Goal: Information Seeking & Learning: Check status

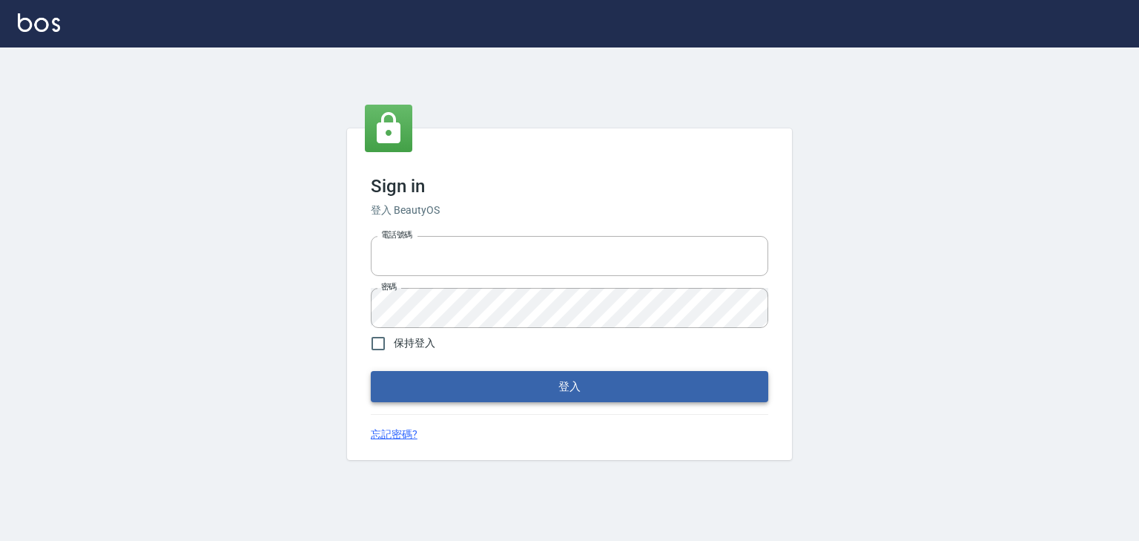
type input "0910967130"
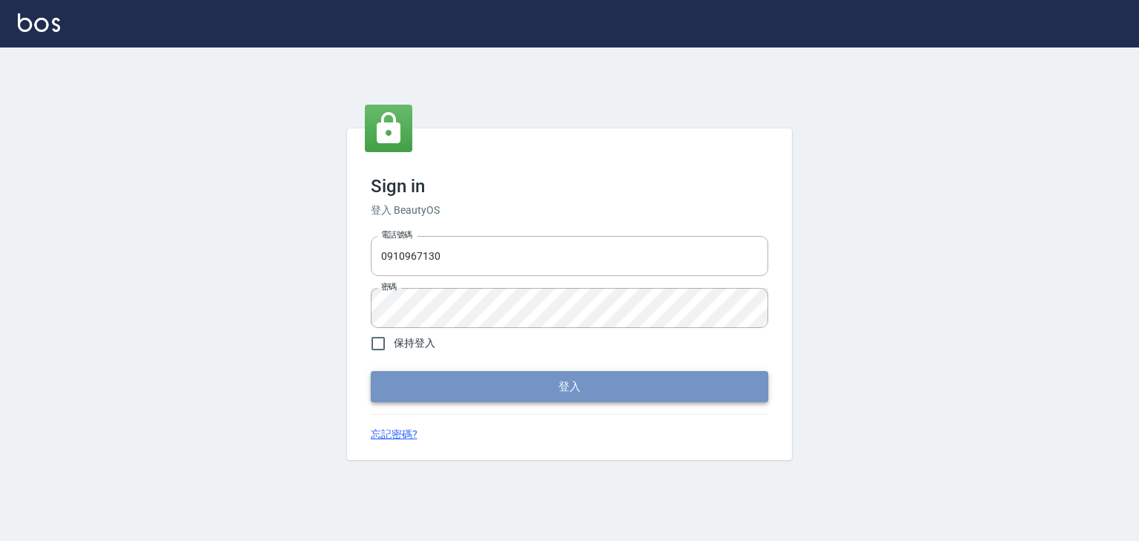
click at [579, 397] on button "登入" at bounding box center [569, 386] width 397 height 31
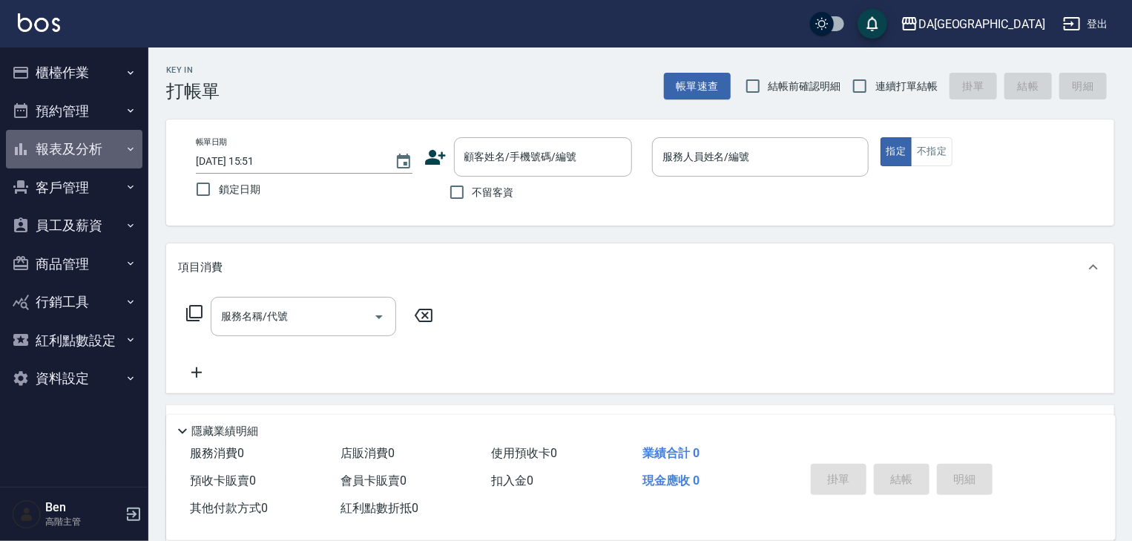
click at [80, 147] on button "報表及分析" at bounding box center [74, 149] width 136 height 39
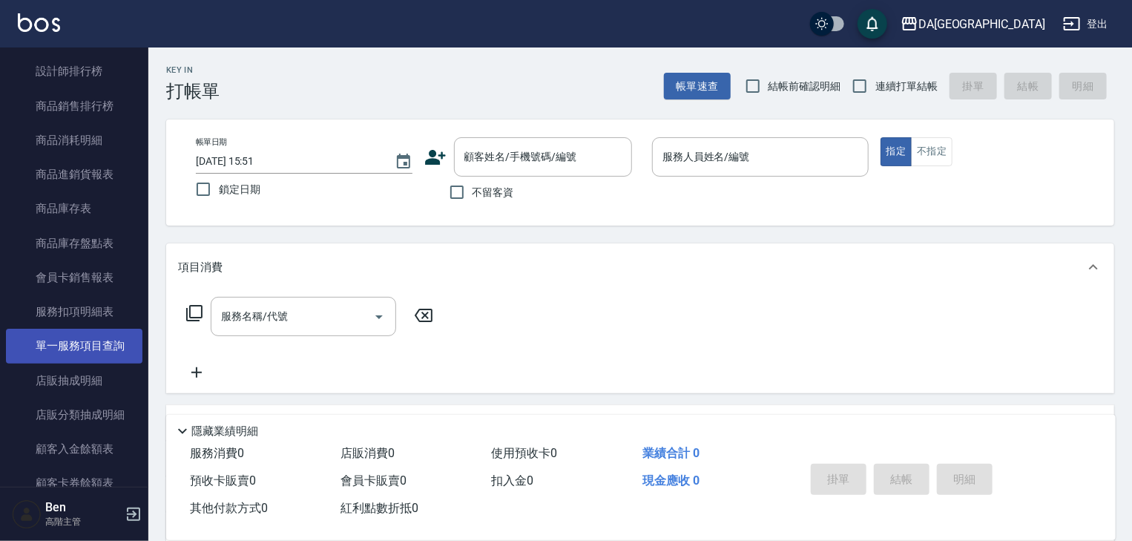
scroll to position [712, 0]
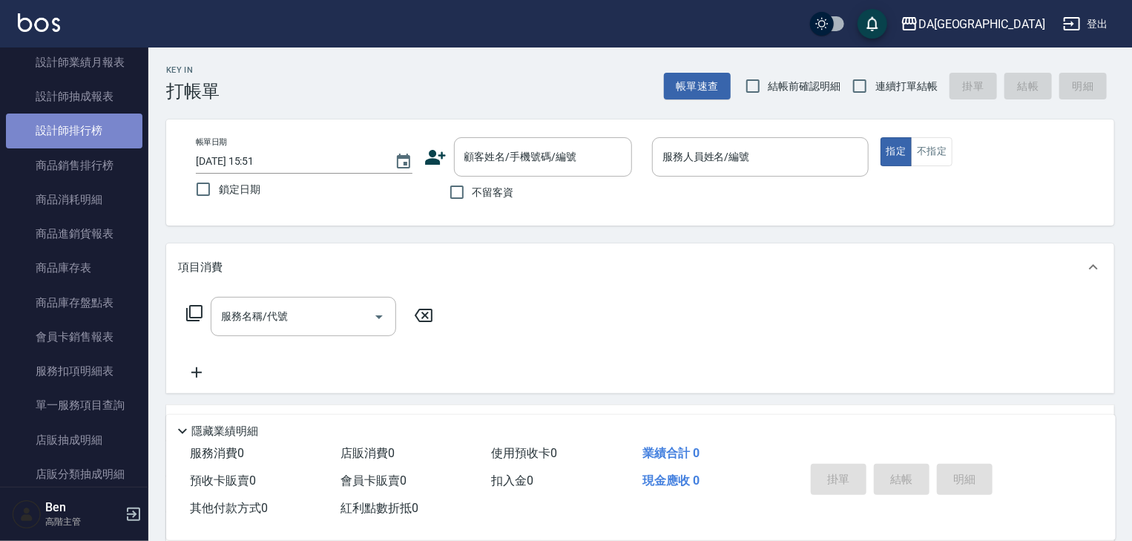
click at [87, 137] on link "設計師排行榜" at bounding box center [74, 130] width 136 height 34
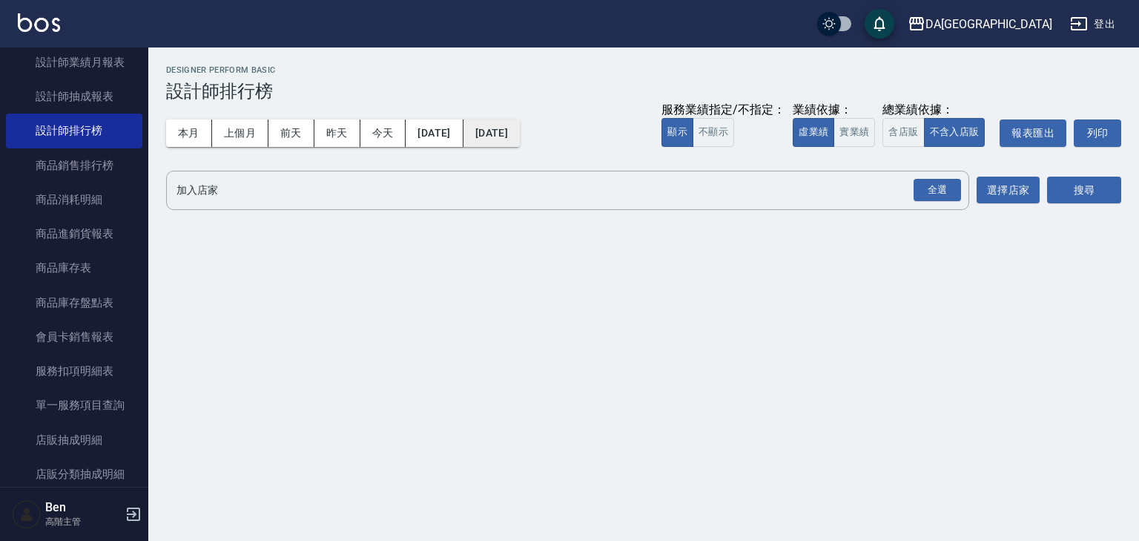
click at [520, 141] on button "[DATE]" at bounding box center [491, 132] width 56 height 27
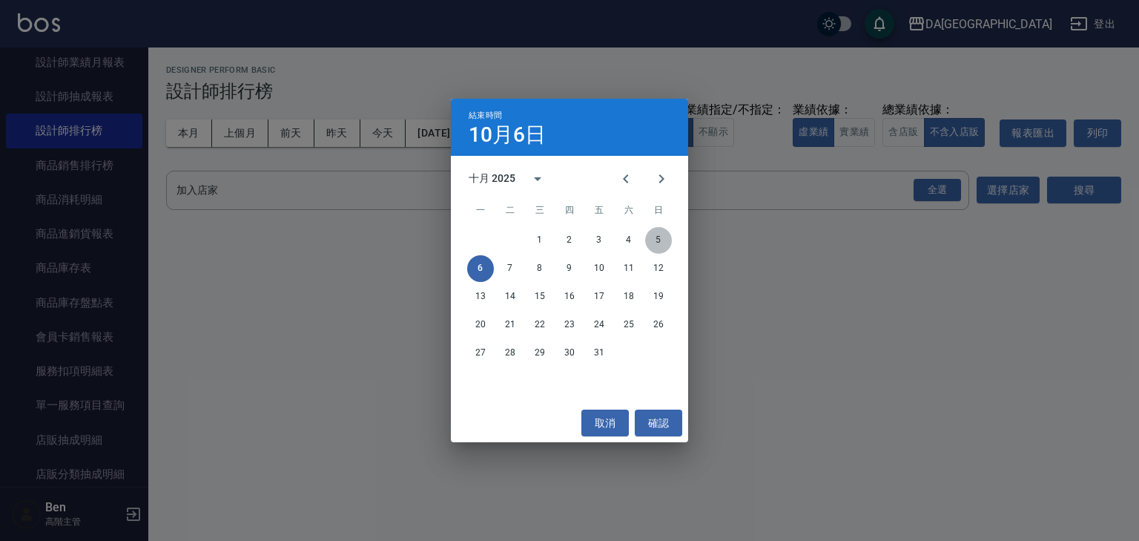
click at [653, 240] on button "5" at bounding box center [658, 240] width 27 height 27
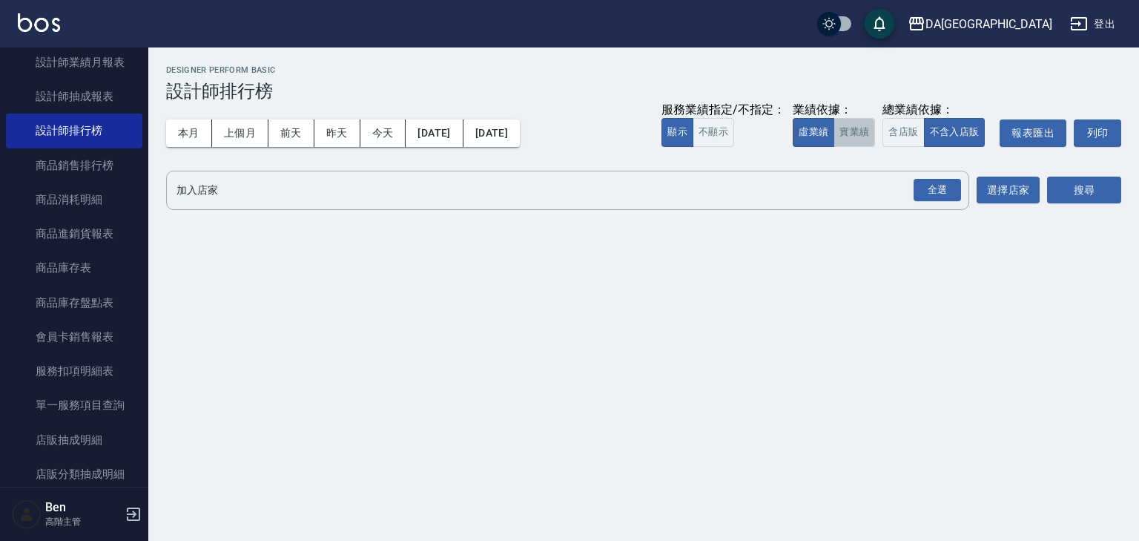
click at [864, 130] on button "實業績" at bounding box center [854, 132] width 42 height 29
click at [1022, 193] on button "選擇店家" at bounding box center [1008, 189] width 63 height 27
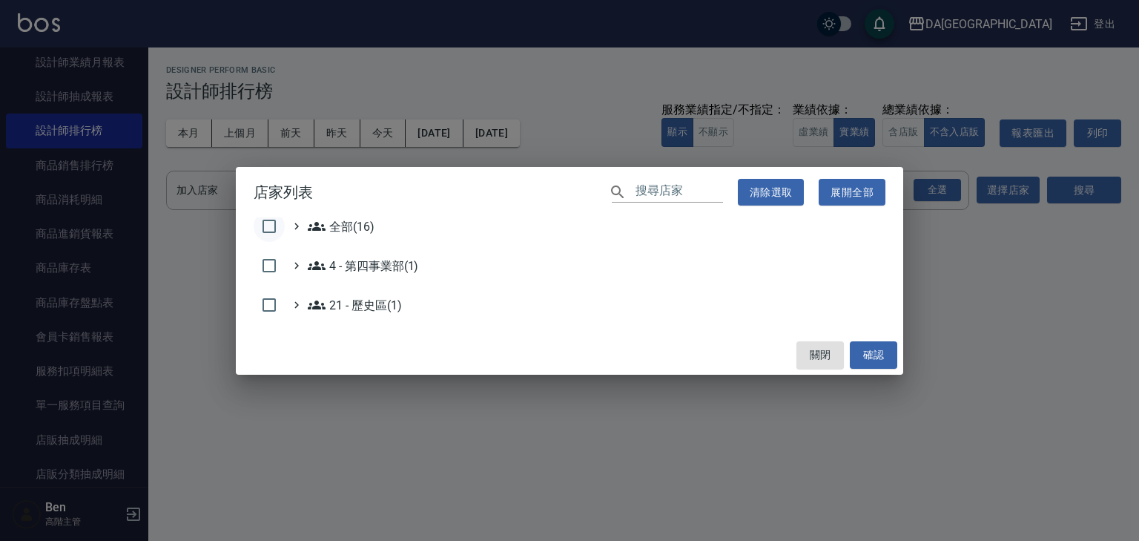
click at [270, 225] on input "checkbox" at bounding box center [269, 226] width 31 height 31
checkbox input "true"
click at [868, 354] on button "確認" at bounding box center [873, 354] width 47 height 27
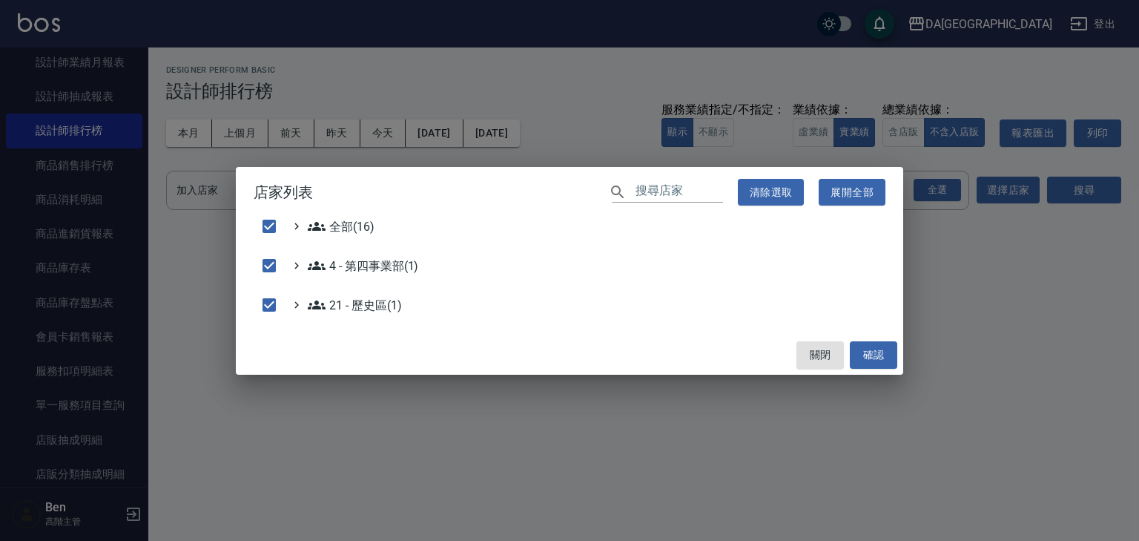
checkbox input "false"
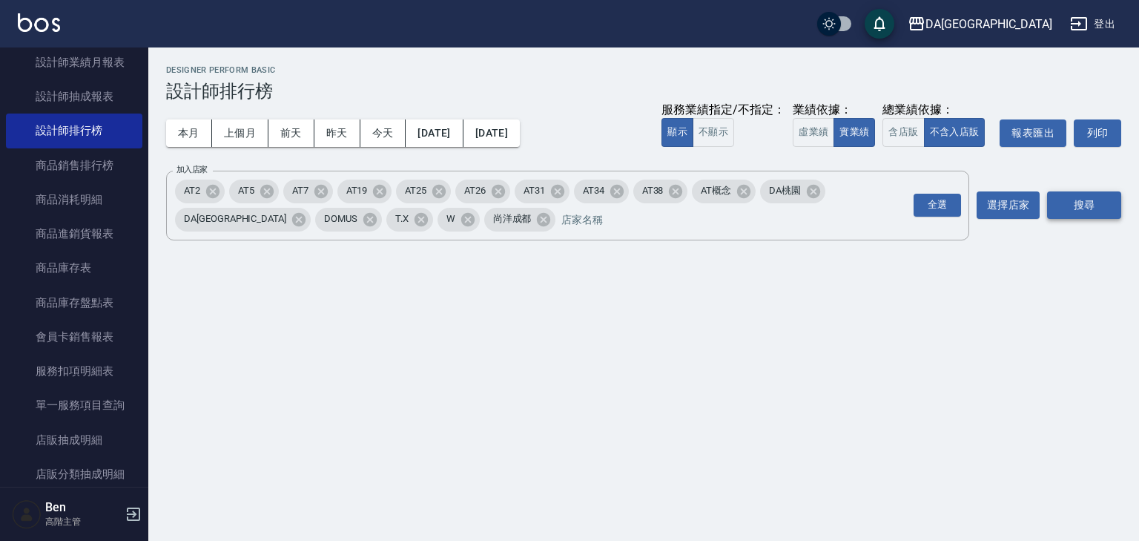
drag, startPoint x: 1074, startPoint y: 199, endPoint x: 1068, endPoint y: 208, distance: 10.1
click at [1074, 200] on button "搜尋" at bounding box center [1084, 204] width 74 height 27
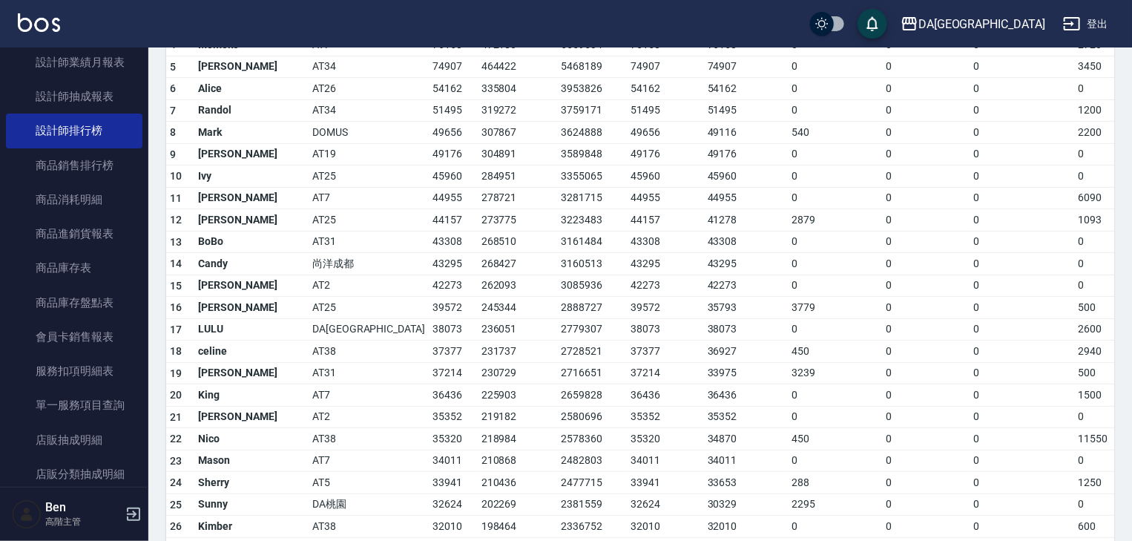
scroll to position [237, 0]
